Goal: Task Accomplishment & Management: Manage account settings

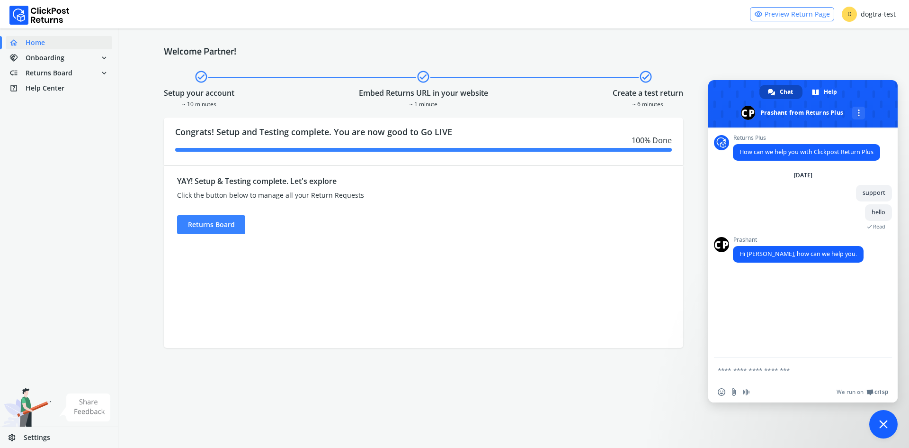
click at [45, 435] on span "Settings" at bounding box center [37, 436] width 27 height 9
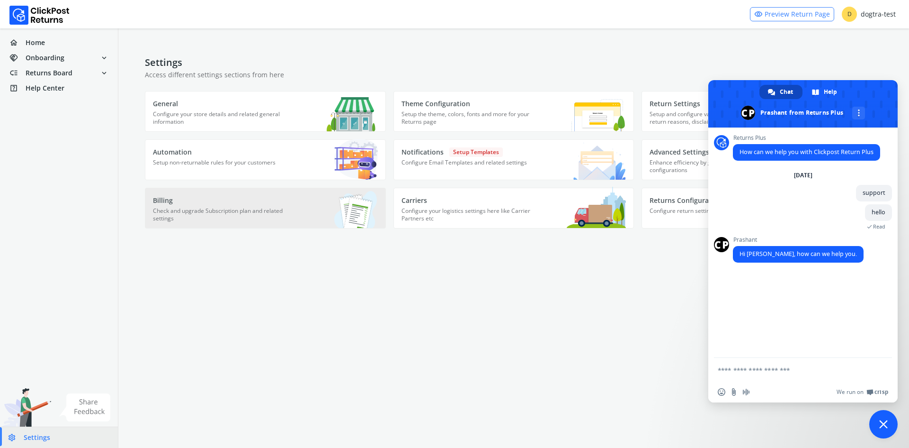
click at [196, 203] on p "Billing" at bounding box center [220, 200] width 135 height 9
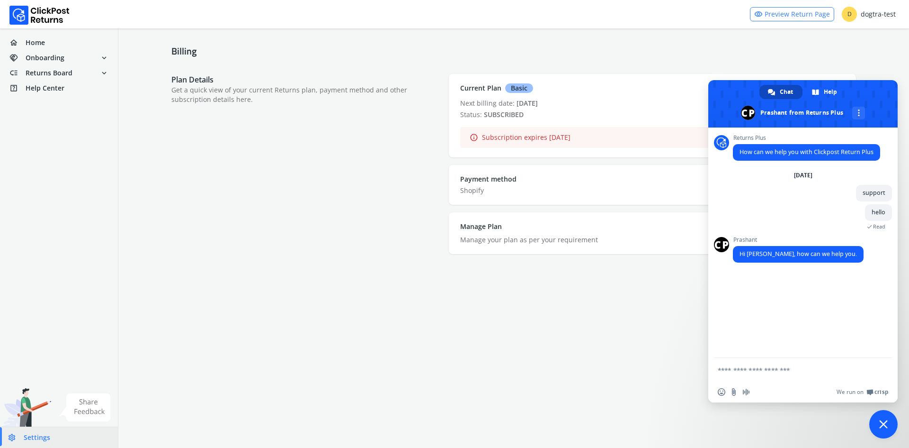
click at [866, 61] on form "Billing Plan Details Get a quick view of your current Returns plan, payment met…" at bounding box center [513, 148] width 791 height 241
click at [884, 427] on span "Close chat" at bounding box center [884, 424] width 9 height 9
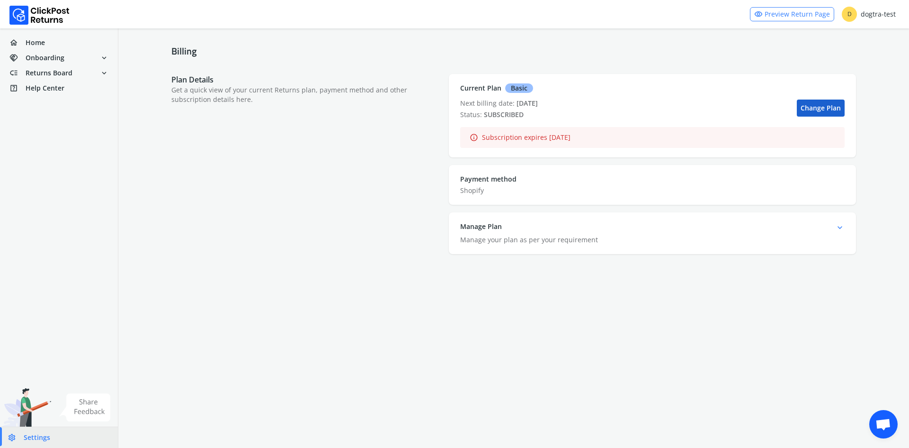
click at [811, 104] on link "Change Plan" at bounding box center [821, 107] width 48 height 17
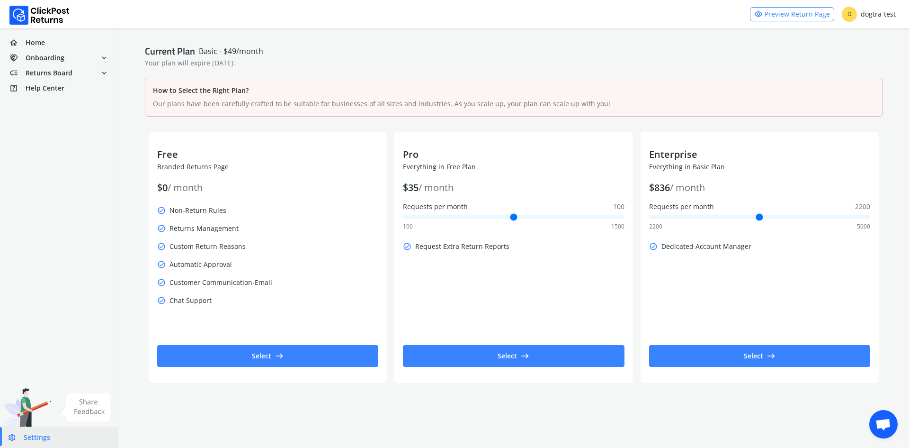
click at [873, 426] on span "Open chat" at bounding box center [884, 424] width 28 height 28
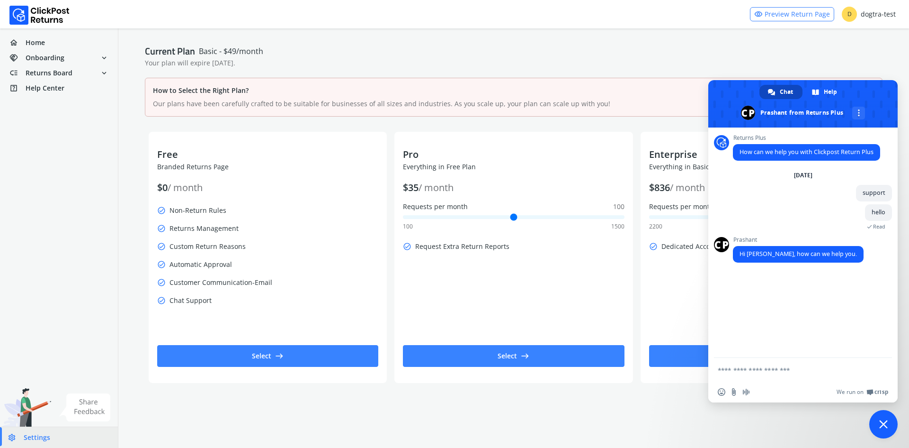
click at [747, 380] on textarea "Compose your message..." at bounding box center [794, 370] width 152 height 24
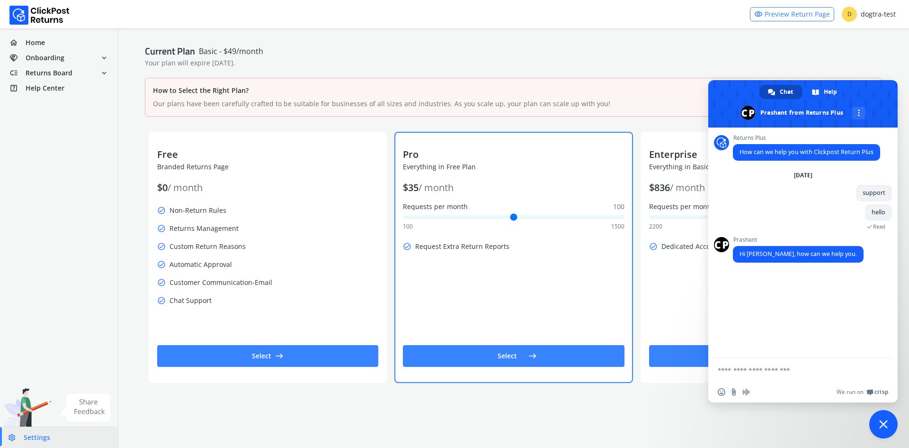
click at [620, 207] on span "100" at bounding box center [618, 206] width 11 height 9
click at [620, 215] on input "Requests per month 100" at bounding box center [513, 217] width 221 height 4
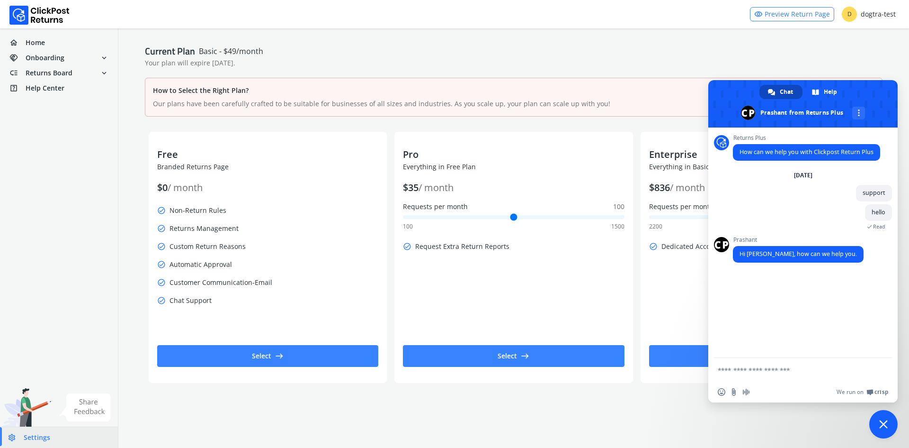
click at [668, 61] on div "Current Plan Basic - $49/month Your plan will expire [DATE]. How to Select the …" at bounding box center [513, 215] width 791 height 375
click at [765, 371] on textarea "Compose your message..." at bounding box center [794, 370] width 152 height 24
type textarea "*****"
click at [815, 63] on div "Current Plan Basic - $49/month Your plan will expire [DATE]. How to Select the …" at bounding box center [513, 215] width 791 height 375
click at [882, 427] on span "Close chat" at bounding box center [884, 424] width 9 height 9
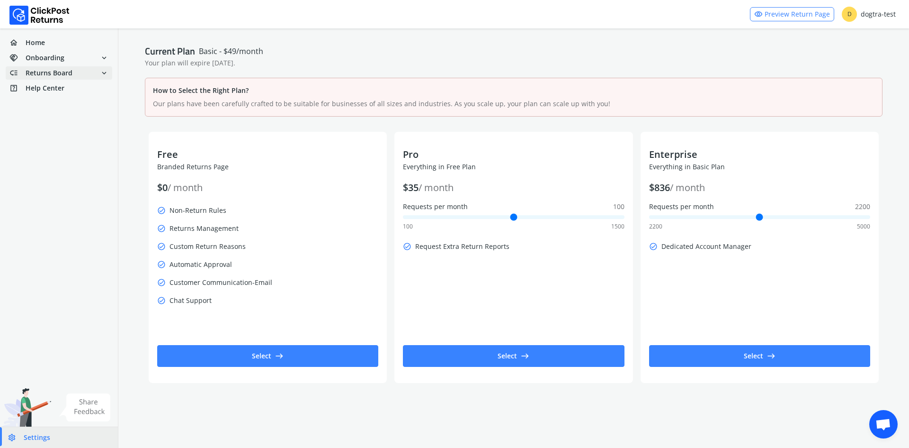
click at [57, 67] on span "low_priority Returns Board" at bounding box center [40, 72] width 63 height 13
click at [54, 123] on link "done Analytics" at bounding box center [65, 123] width 118 height 13
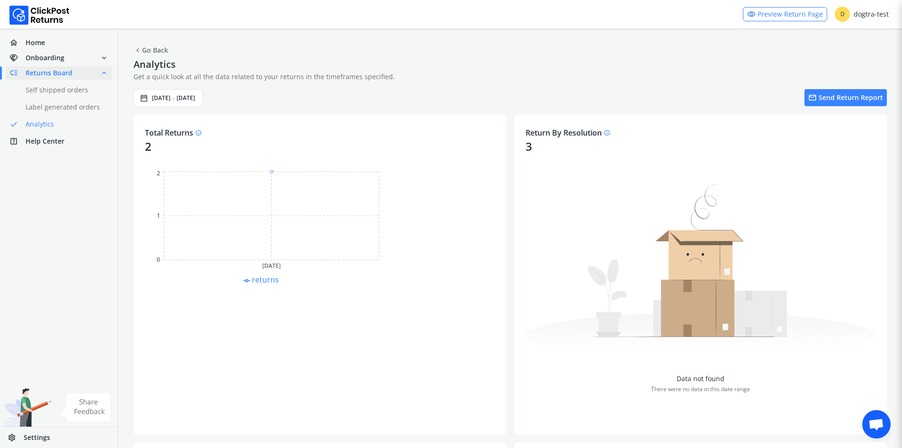
click at [44, 71] on span "Returns Board" at bounding box center [49, 72] width 47 height 9
click at [103, 70] on span "expand_less" at bounding box center [104, 72] width 9 height 13
click at [57, 53] on span "Onboarding" at bounding box center [45, 57] width 39 height 9
click at [49, 39] on link "home Home" at bounding box center [59, 42] width 107 height 13
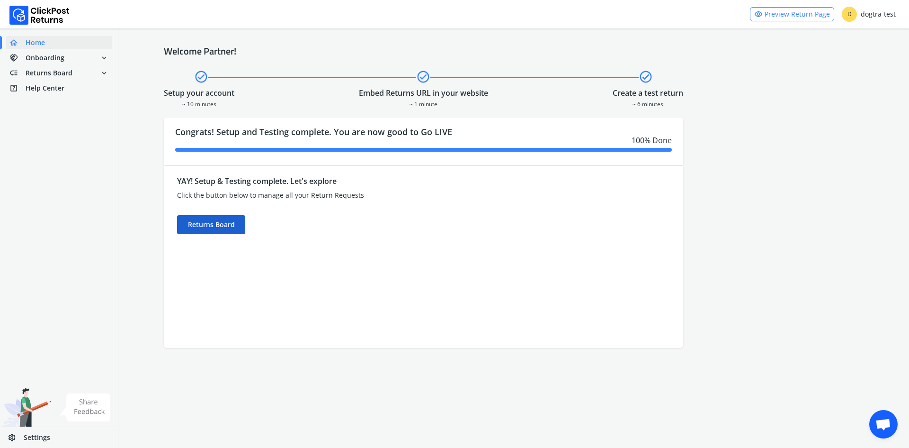
click at [193, 218] on div "Returns Board" at bounding box center [211, 224] width 68 height 19
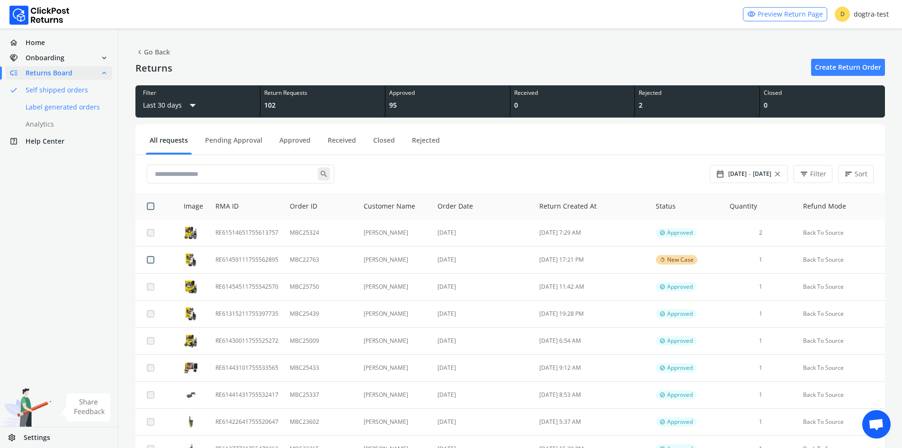
click at [72, 111] on link "done Label generated orders" at bounding box center [65, 106] width 118 height 13
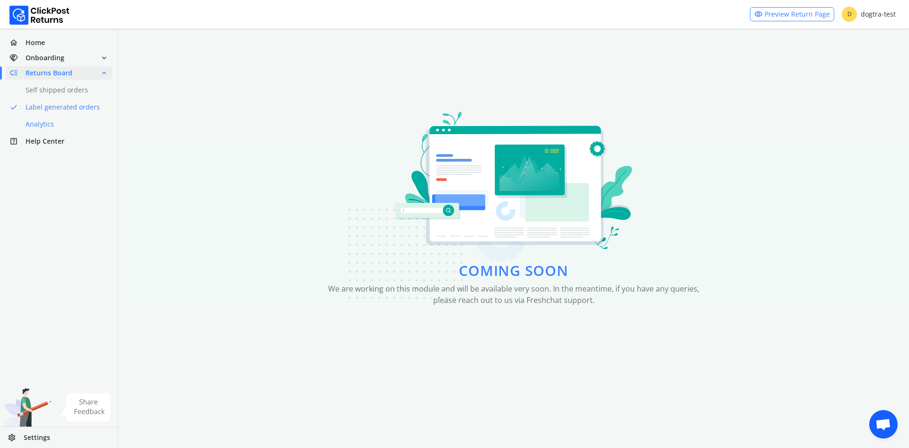
click at [66, 124] on link "done Analytics" at bounding box center [65, 123] width 118 height 13
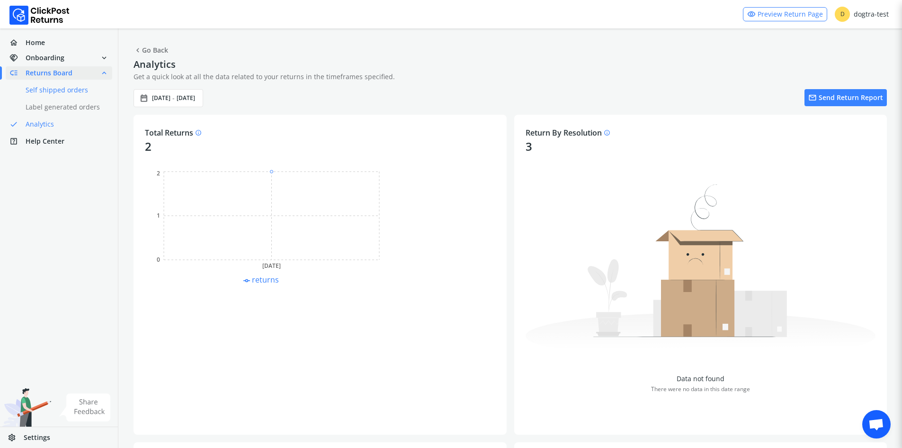
click at [71, 91] on link "done Self shipped orders" at bounding box center [65, 89] width 118 height 13
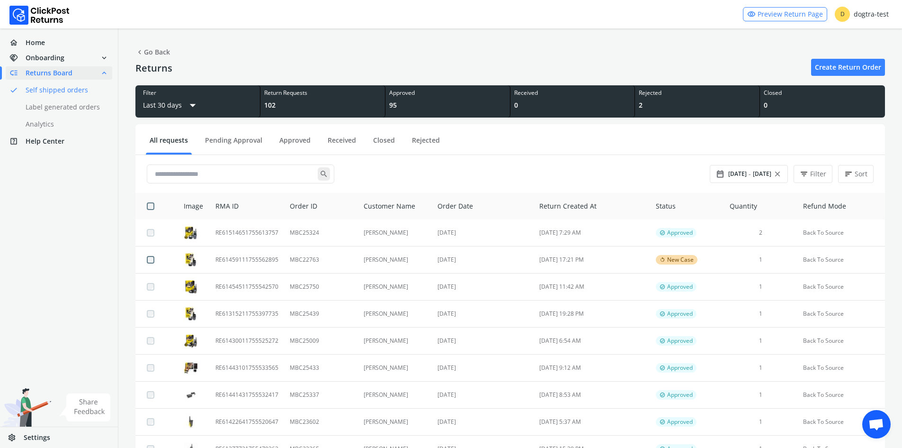
click at [881, 427] on span "Open chat" at bounding box center [877, 424] width 16 height 13
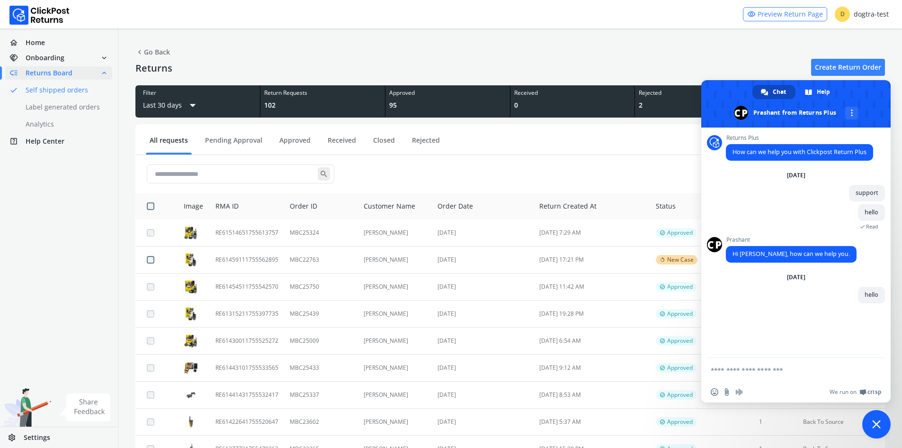
click at [880, 426] on span "Close chat" at bounding box center [877, 424] width 9 height 9
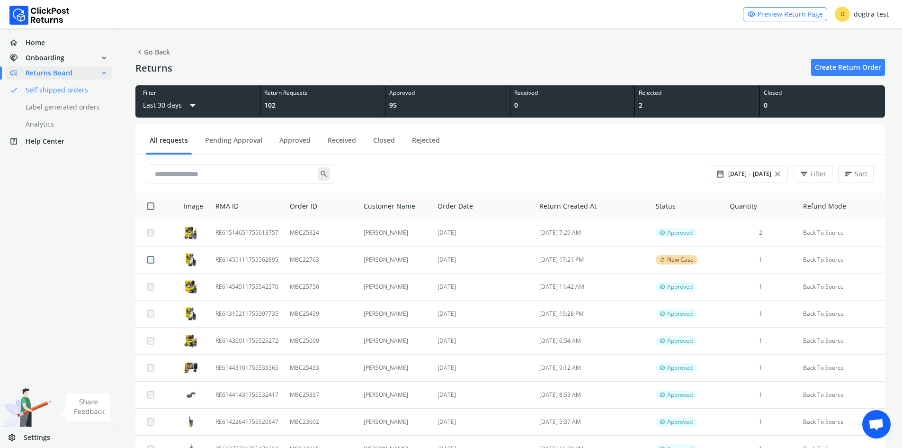
click at [879, 420] on span "Open chat" at bounding box center [877, 424] width 16 height 13
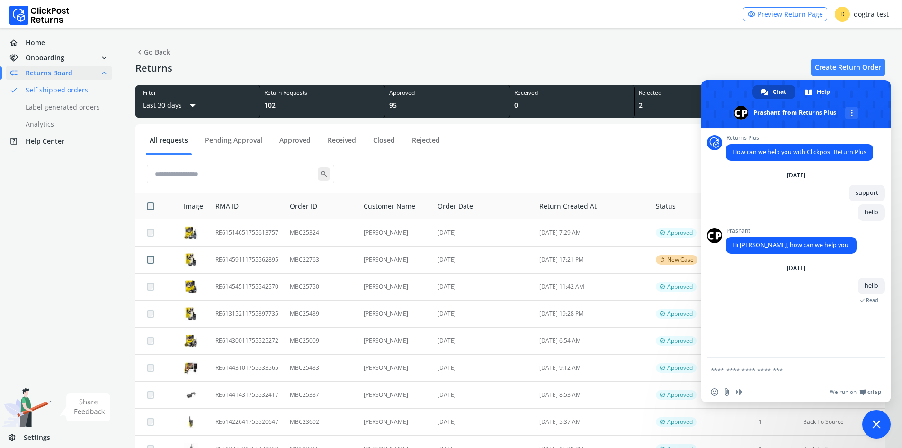
click at [763, 375] on textarea "Compose your message..." at bounding box center [787, 370] width 152 height 24
type textarea "**********"
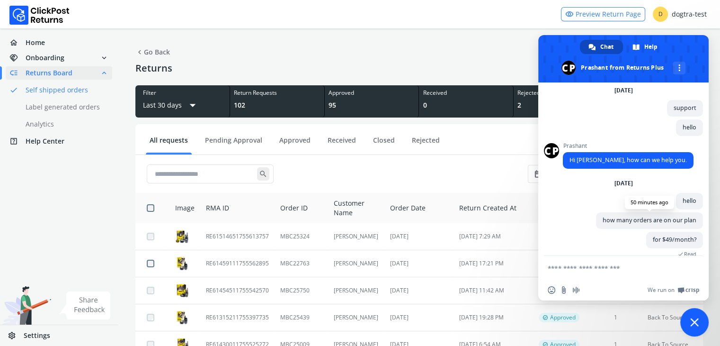
scroll to position [63, 0]
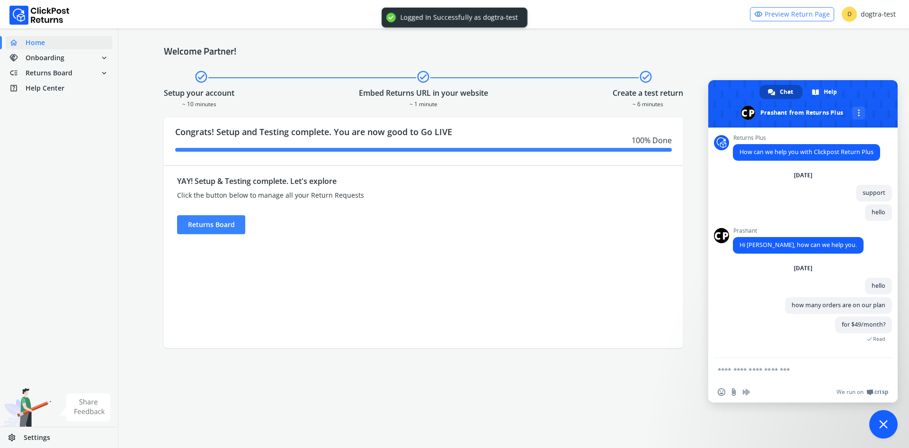
click at [801, 366] on textarea "Compose your message..." at bounding box center [794, 370] width 152 height 24
click at [789, 363] on textarea "Compose your message..." at bounding box center [794, 370] width 152 height 24
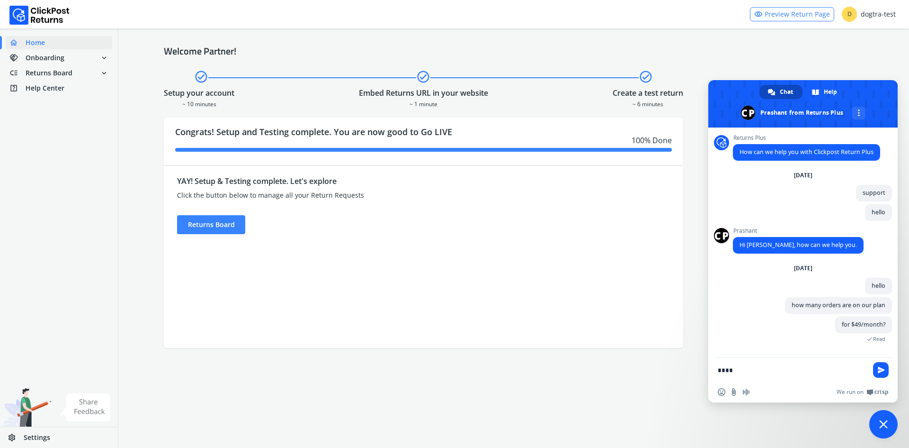
type textarea "*****"
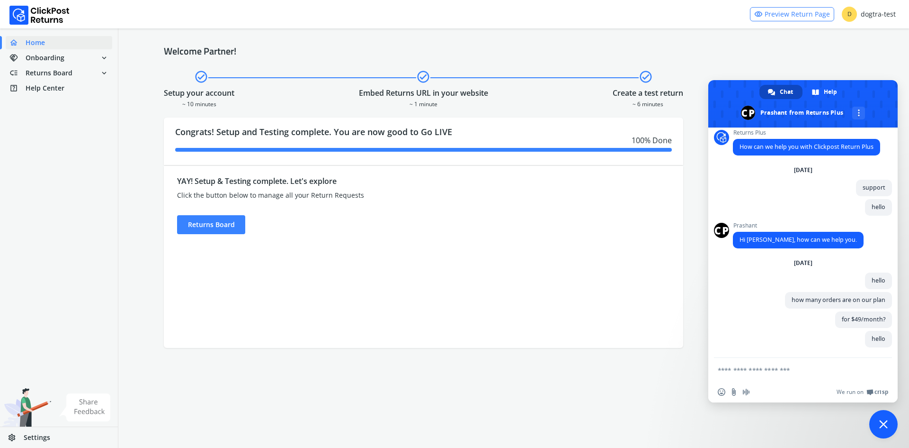
scroll to position [14, 0]
